Goal: Communication & Community: Answer question/provide support

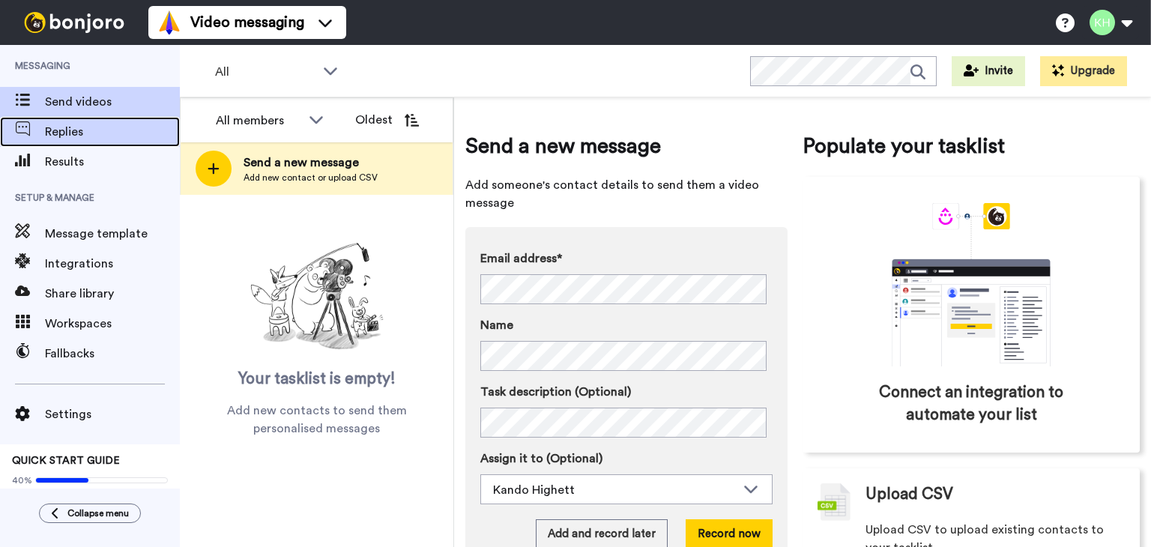
click at [118, 141] on div "Replies" at bounding box center [90, 132] width 180 height 30
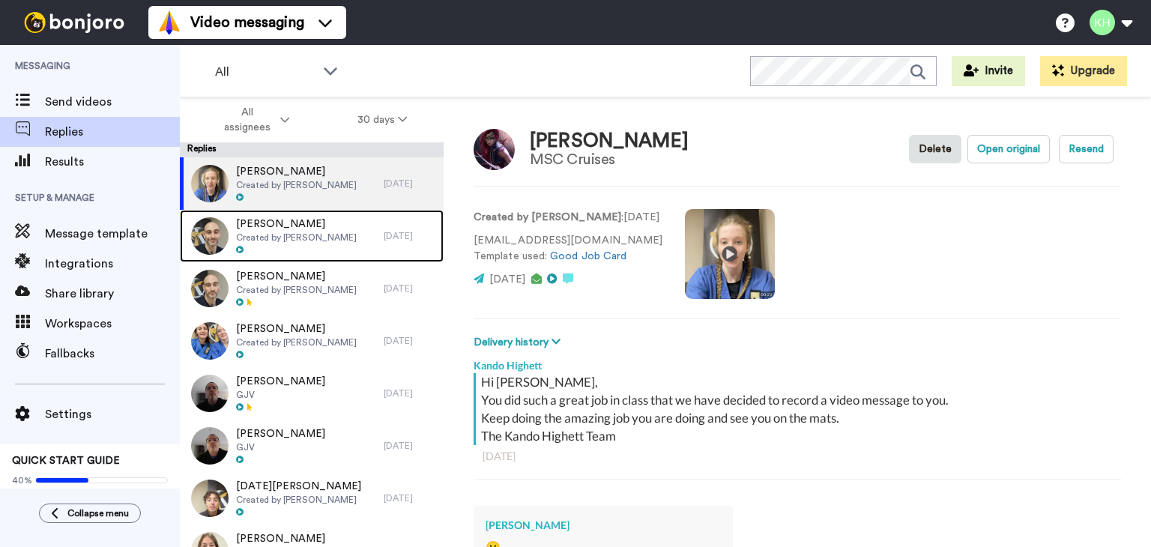
click at [312, 240] on span "Created by Kando Highett" at bounding box center [296, 237] width 121 height 12
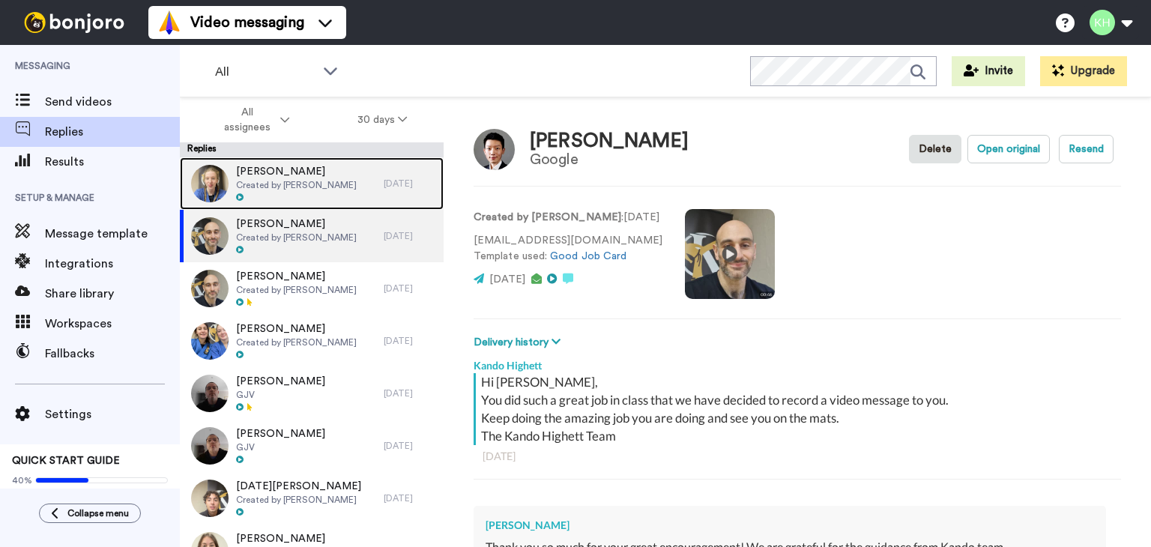
click at [333, 184] on span "Created by Kando Highett" at bounding box center [296, 185] width 121 height 12
type textarea "x"
